Goal: Transaction & Acquisition: Book appointment/travel/reservation

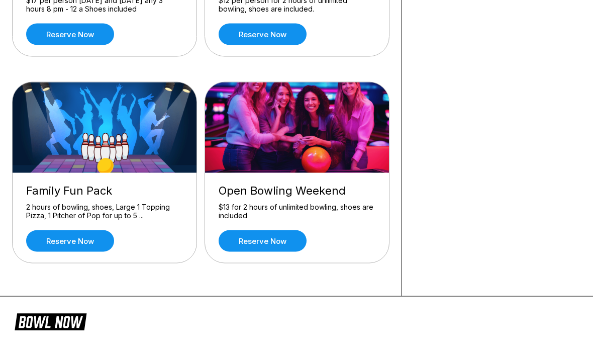
scroll to position [234, 0]
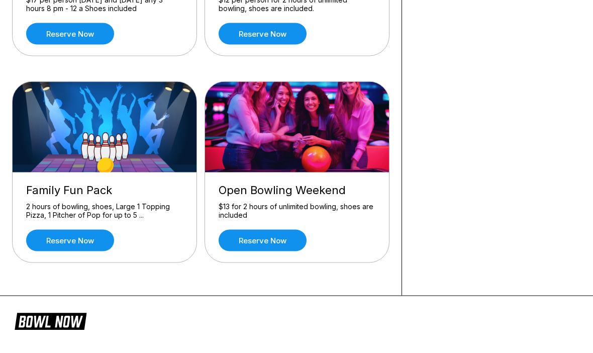
click at [263, 243] on link "Reserve now" at bounding box center [262, 240] width 88 height 22
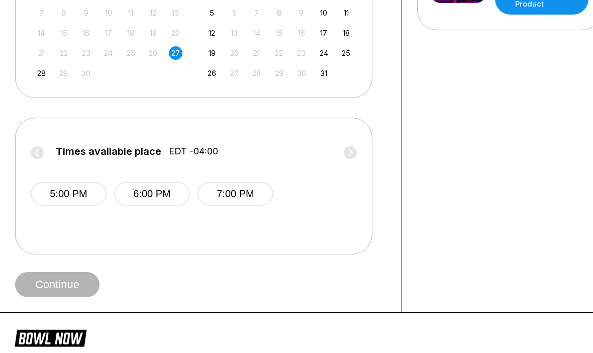
scroll to position [302, 0]
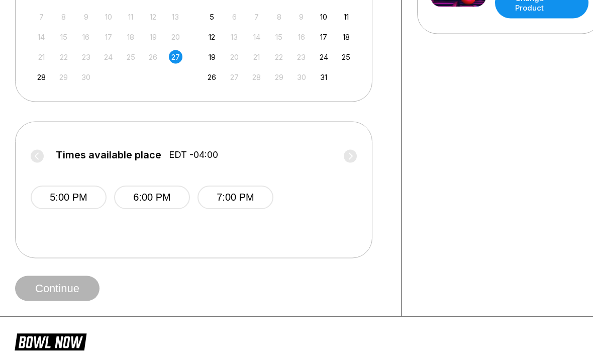
click at [157, 198] on button "6:00 PM" at bounding box center [152, 198] width 76 height 24
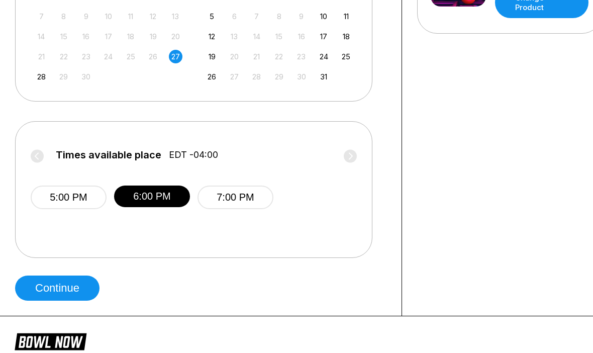
click at [237, 192] on button "7:00 PM" at bounding box center [235, 197] width 76 height 24
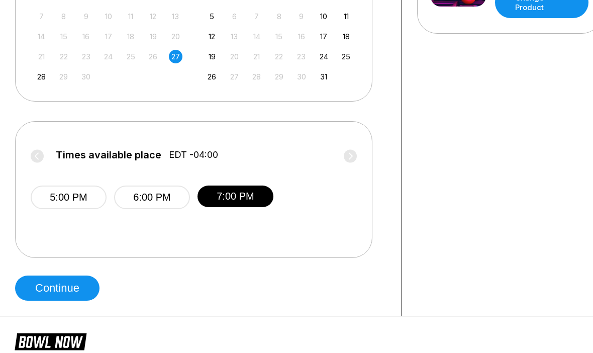
click at [68, 288] on button "Continue" at bounding box center [57, 287] width 84 height 25
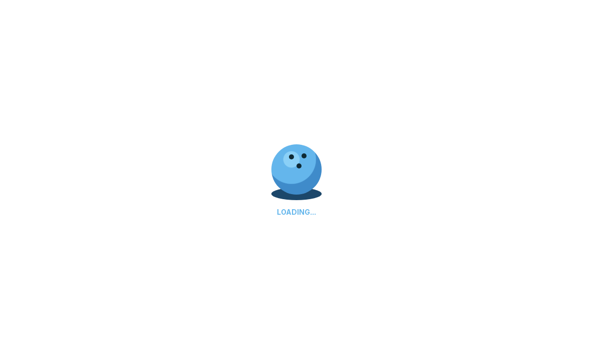
select select "**"
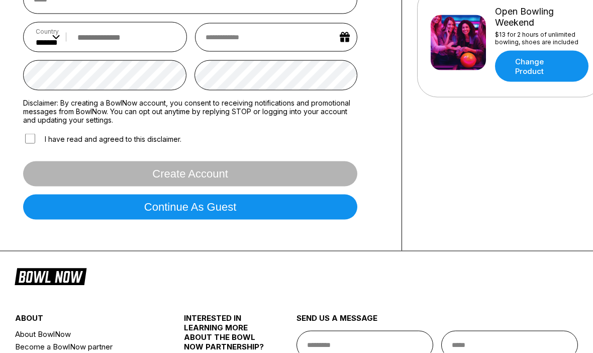
click at [194, 216] on button "Continue as guest" at bounding box center [190, 206] width 334 height 25
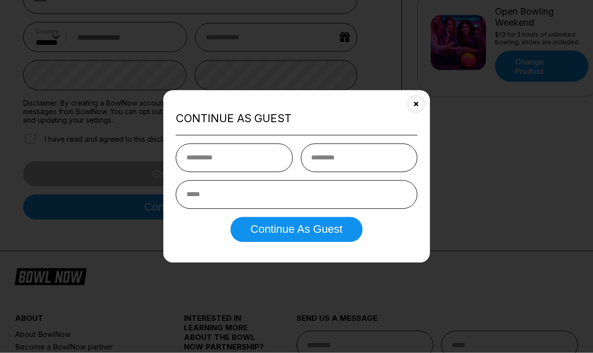
scroll to position [239, 0]
click at [190, 172] on input "text" at bounding box center [234, 157] width 117 height 29
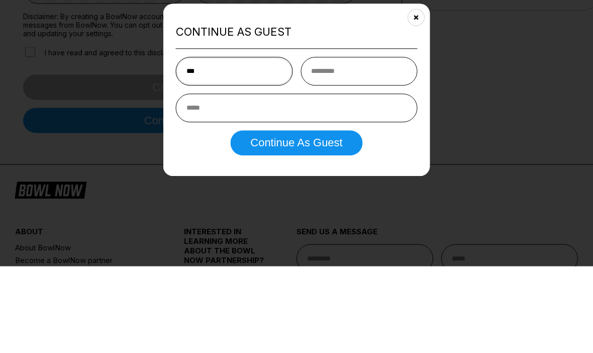
type input "***"
click at [348, 143] on input "text" at bounding box center [358, 157] width 117 height 29
type input "*"
type input "*******"
click at [203, 180] on input "email" at bounding box center [297, 194] width 242 height 29
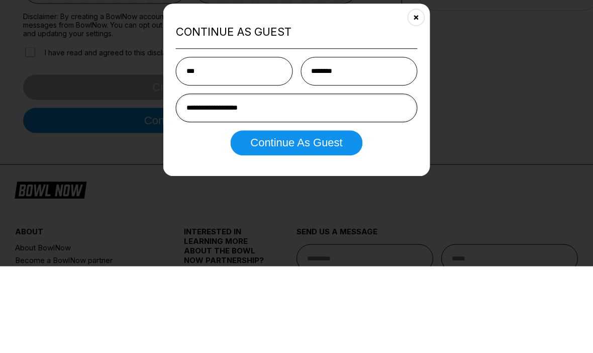
type input "**********"
click at [308, 216] on button "Continue as Guest" at bounding box center [296, 228] width 132 height 25
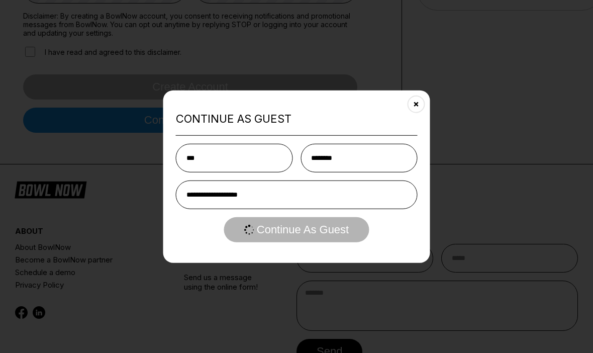
scroll to position [0, 0]
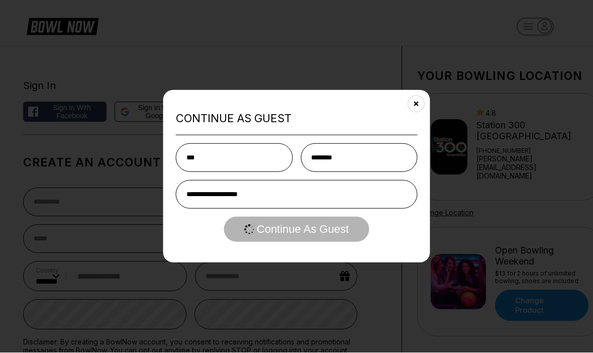
select select "**"
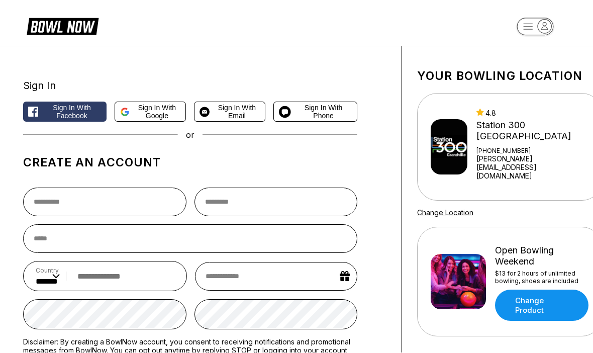
scroll to position [1, 0]
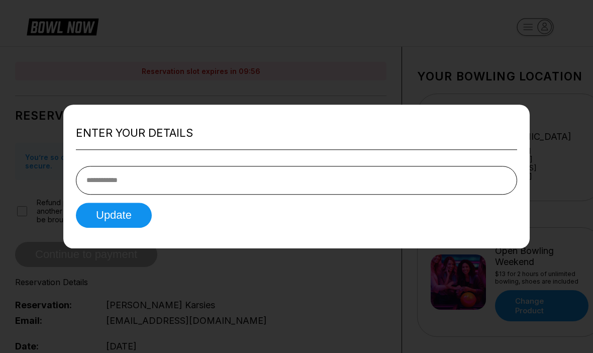
click at [118, 180] on input "tel" at bounding box center [296, 180] width 441 height 29
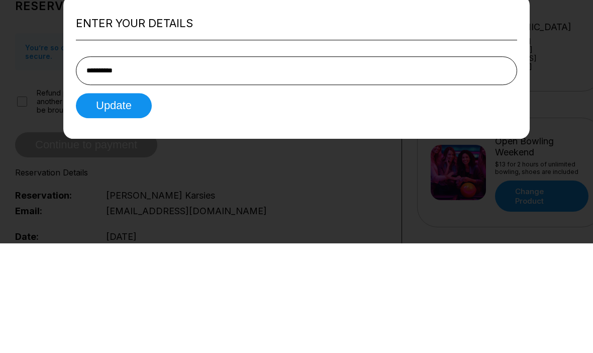
type input "**********"
click at [122, 202] on button "Update" at bounding box center [114, 214] width 76 height 25
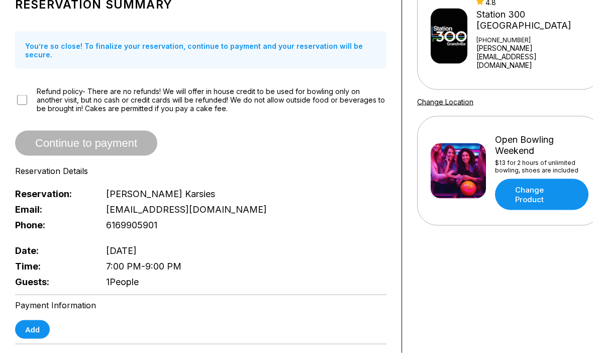
scroll to position [116, 0]
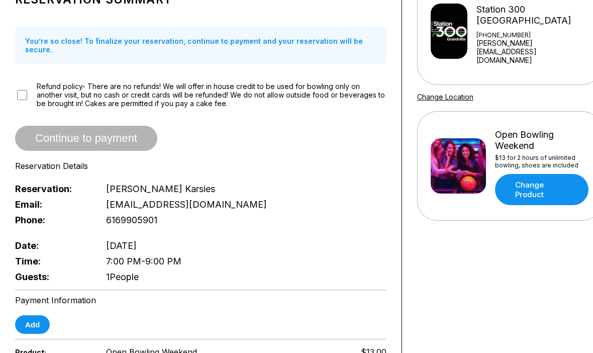
click at [133, 275] on span "1 People" at bounding box center [122, 276] width 33 height 11
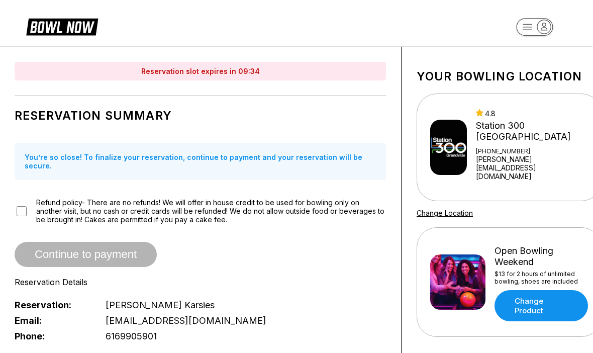
scroll to position [0, 0]
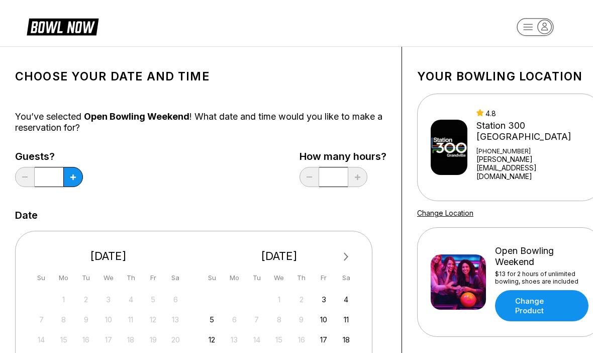
click at [75, 178] on icon at bounding box center [73, 177] width 6 height 6
click at [68, 175] on button at bounding box center [73, 177] width 20 height 20
click at [71, 178] on icon at bounding box center [73, 177] width 6 height 6
click at [68, 180] on button at bounding box center [73, 177] width 20 height 20
click at [65, 179] on button at bounding box center [73, 177] width 20 height 20
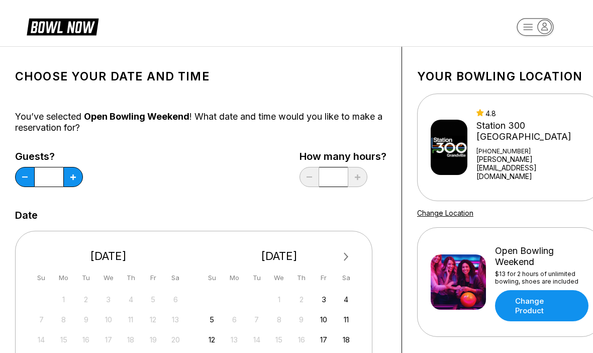
type input "*"
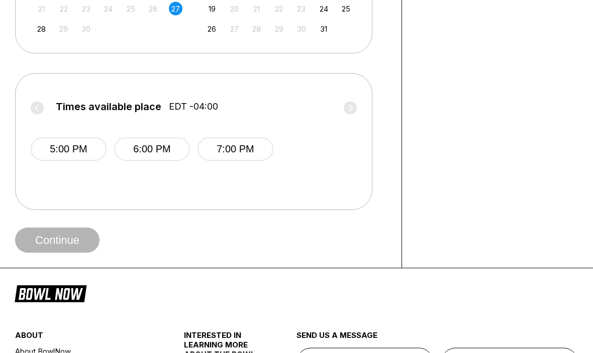
click at [155, 148] on button "6:00 PM" at bounding box center [152, 150] width 76 height 24
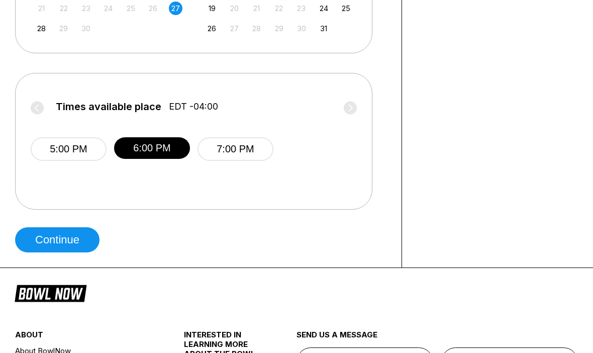
click at [61, 242] on button "Continue" at bounding box center [57, 239] width 84 height 25
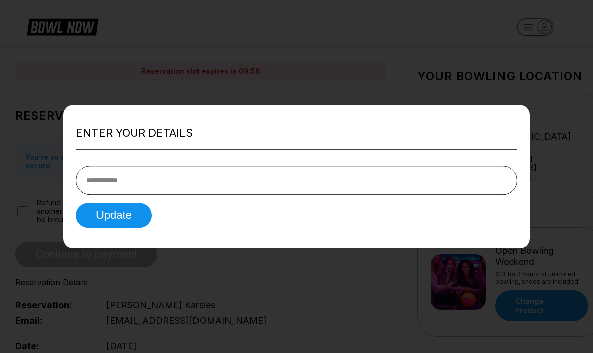
click at [129, 194] on input "tel" at bounding box center [296, 180] width 441 height 29
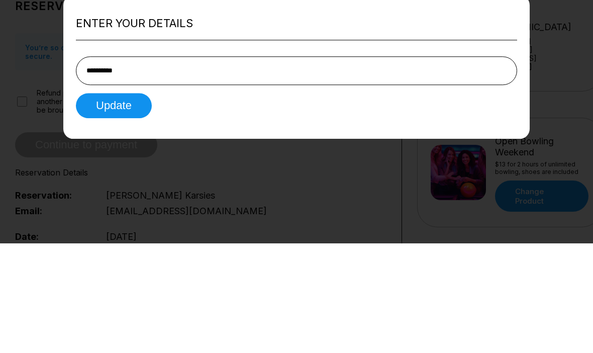
type input "**********"
click at [120, 202] on button "Update" at bounding box center [114, 214] width 76 height 25
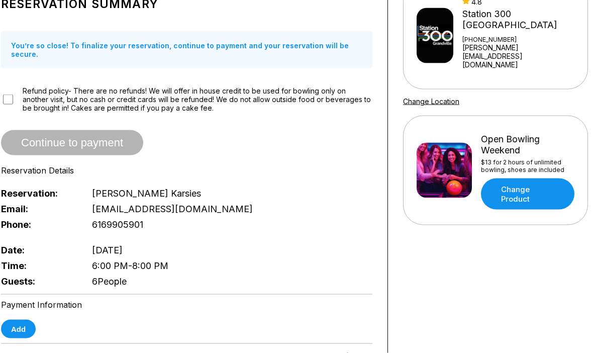
scroll to position [0, 24]
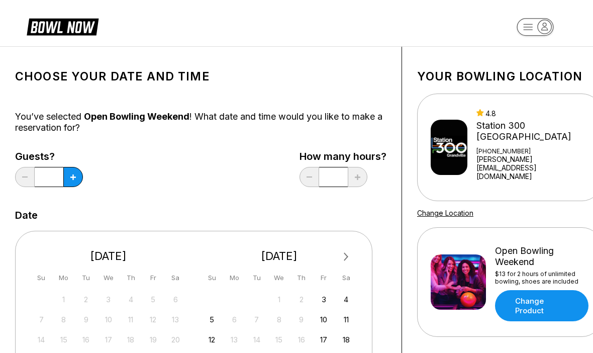
click at [77, 179] on button at bounding box center [73, 177] width 20 height 20
click at [77, 178] on button at bounding box center [73, 177] width 20 height 20
click at [76, 185] on button at bounding box center [73, 177] width 20 height 20
click at [75, 181] on button at bounding box center [73, 177] width 20 height 20
type input "*"
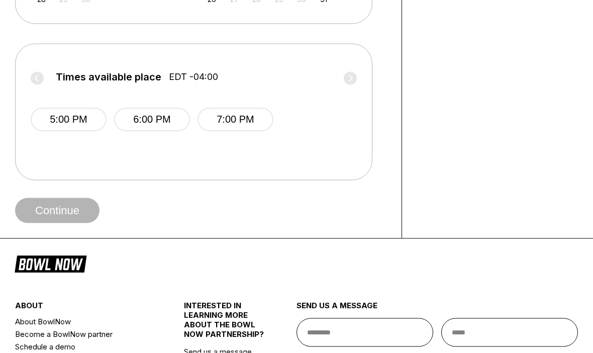
click at [161, 114] on button "6:00 PM" at bounding box center [152, 120] width 76 height 24
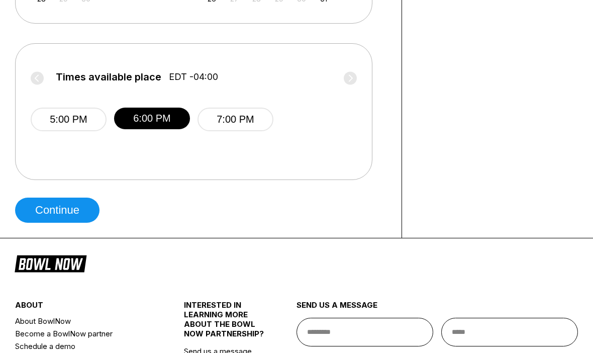
click at [73, 211] on button "Continue" at bounding box center [57, 209] width 84 height 25
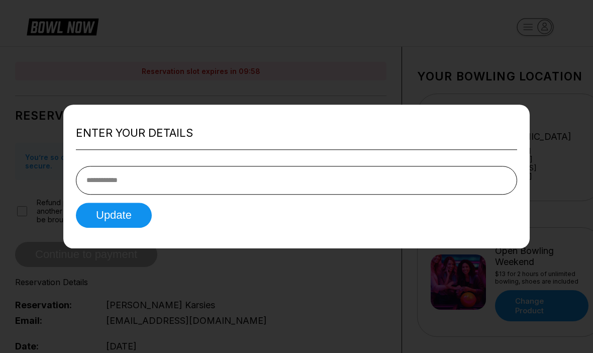
click at [115, 194] on input "tel" at bounding box center [296, 180] width 441 height 29
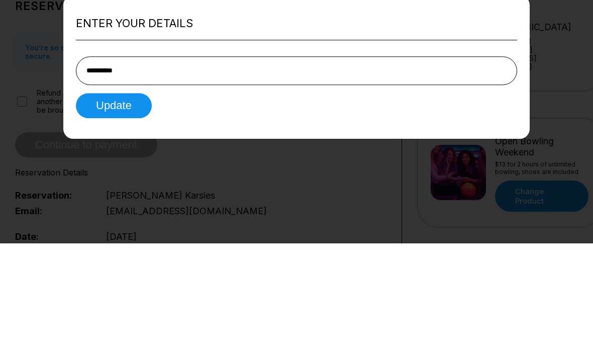
type input "**********"
click at [123, 202] on button "Update" at bounding box center [114, 214] width 76 height 25
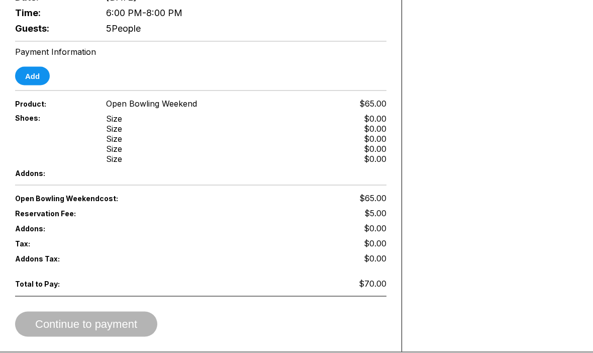
scroll to position [364, 0]
click at [576, 352] on div "Your bowling location 4.8 Station [GEOGRAPHIC_DATA] [PHONE_NUMBER] [PERSON_NAME…" at bounding box center [509, 17] width 215 height 669
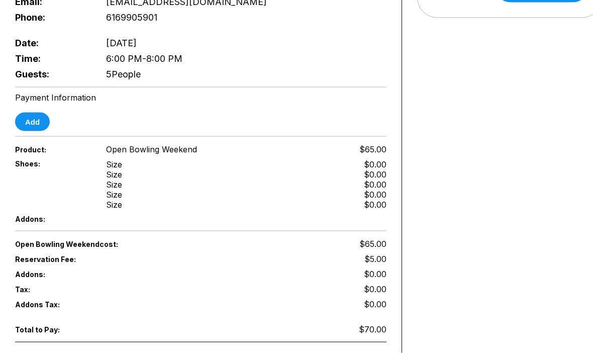
scroll to position [319, 0]
click at [35, 120] on button "Add" at bounding box center [32, 121] width 35 height 19
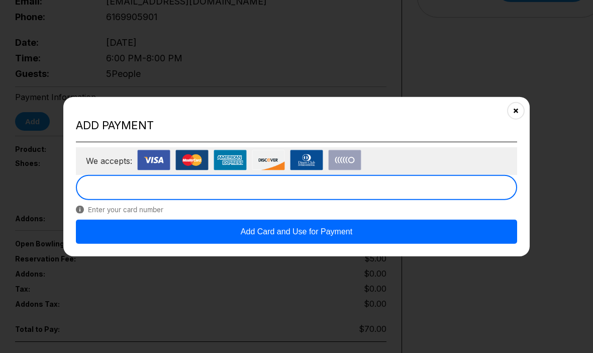
scroll to position [318, 0]
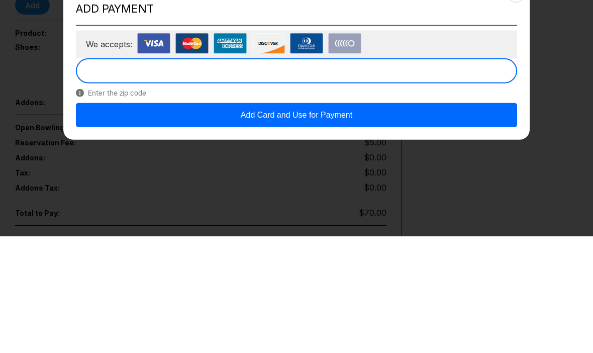
click at [310, 219] on button "Add Card and Use for Payment" at bounding box center [296, 231] width 441 height 24
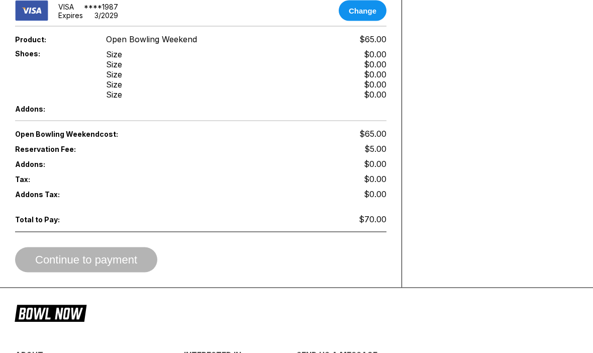
scroll to position [435, 0]
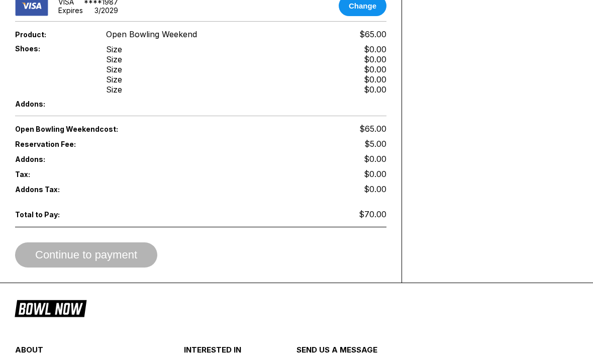
click at [109, 258] on div "Continue to payment" at bounding box center [200, 254] width 371 height 25
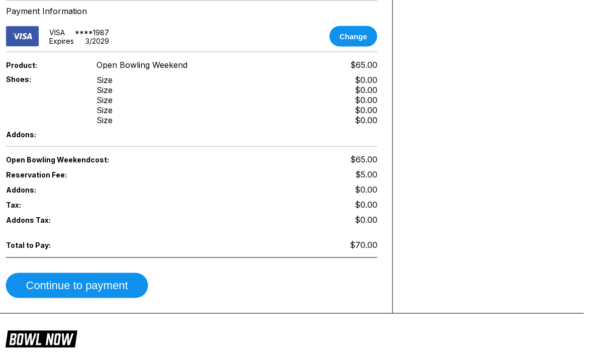
scroll to position [405, 10]
click at [89, 287] on button "Continue to payment" at bounding box center [77, 284] width 142 height 25
